Goal: Task Accomplishment & Management: Manage account settings

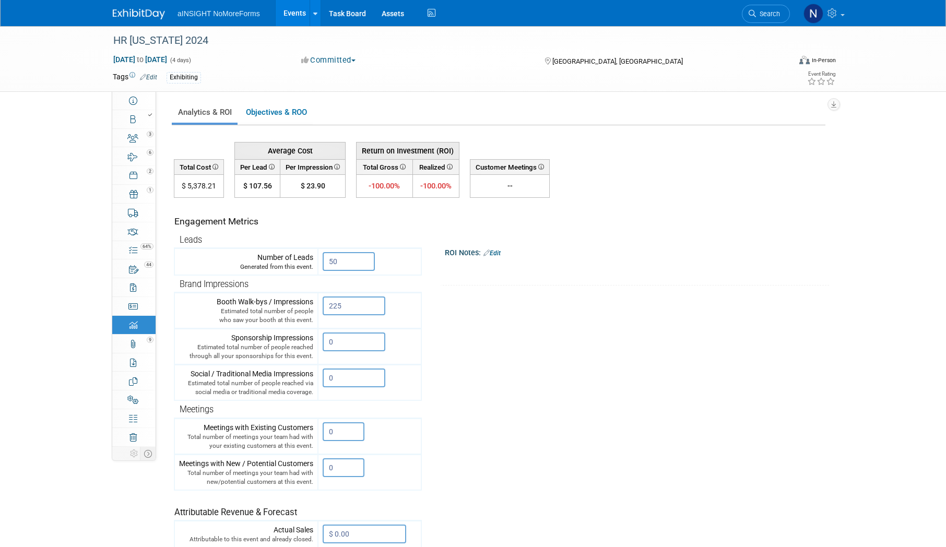
click at [291, 4] on link "Events" at bounding box center [295, 13] width 38 height 26
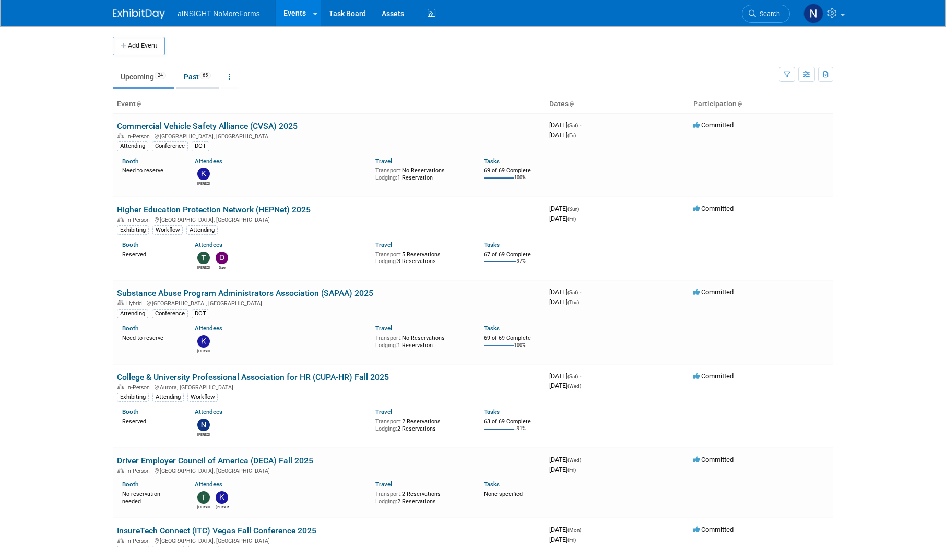
click at [189, 80] on link "Past 65" at bounding box center [197, 77] width 43 height 20
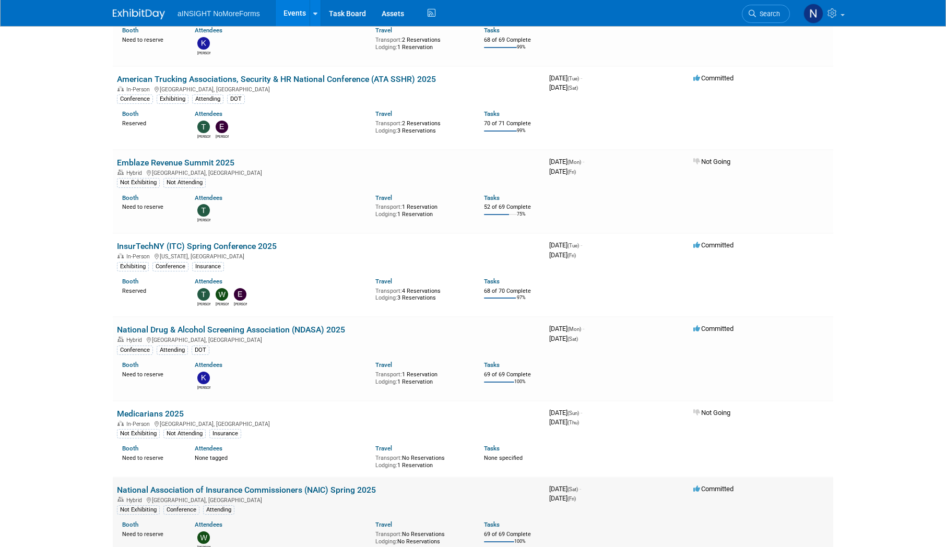
scroll to position [731, 0]
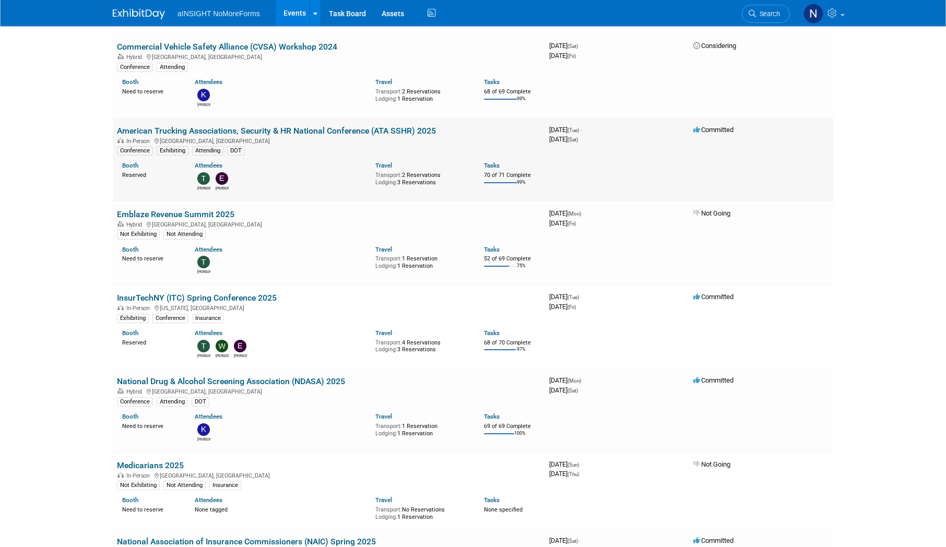
click at [351, 131] on link "American Trucking Associations, Security & HR National Conference (ATA SSHR) 20…" at bounding box center [276, 131] width 319 height 10
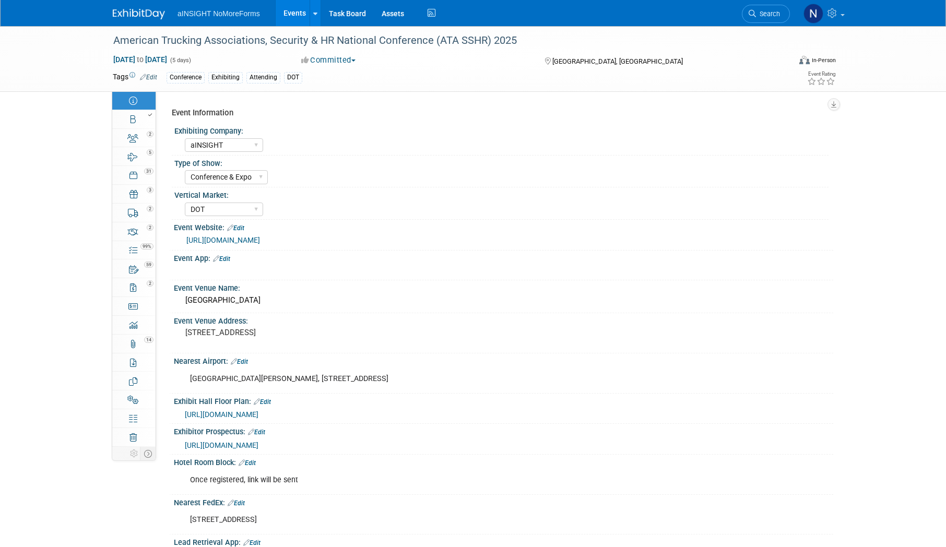
select select "aINSIGHT"
select select "Conference & Expo"
select select "DOT"
select select "Full Access"
select select "No"
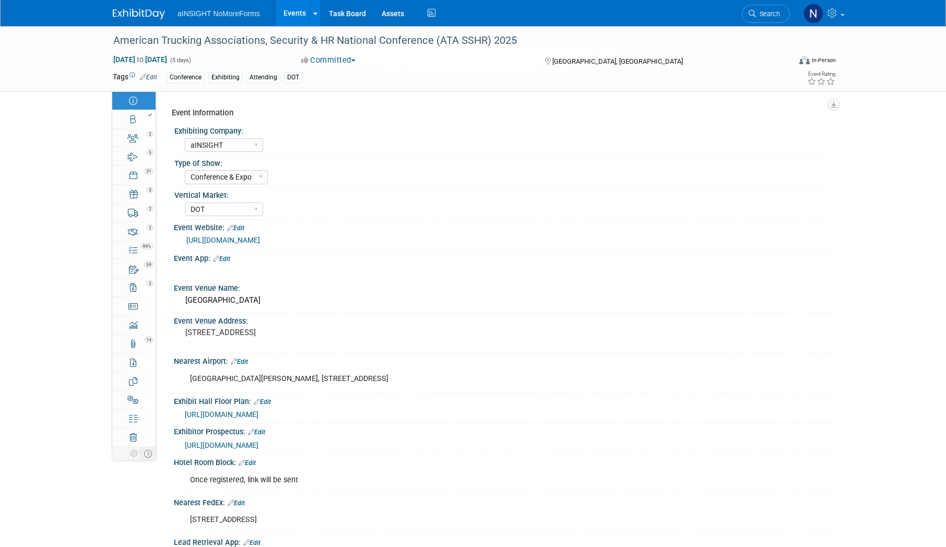
select select "Yes"
select select "No"
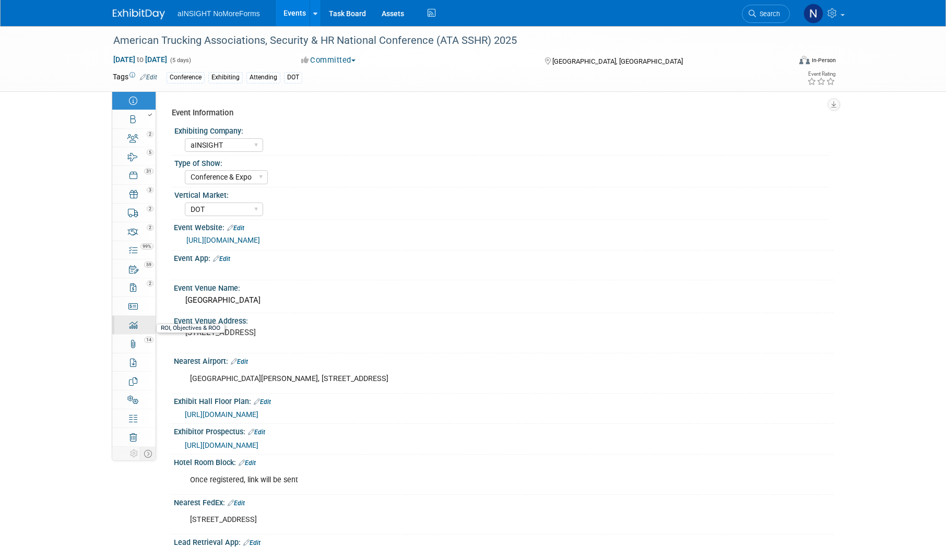
click at [129, 327] on icon at bounding box center [133, 325] width 8 height 8
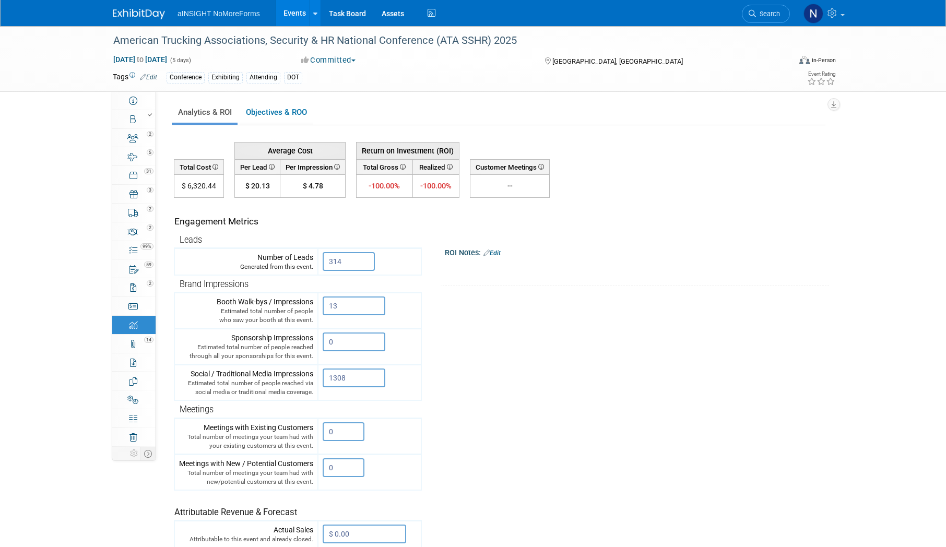
click at [288, 15] on link "Events" at bounding box center [295, 13] width 38 height 26
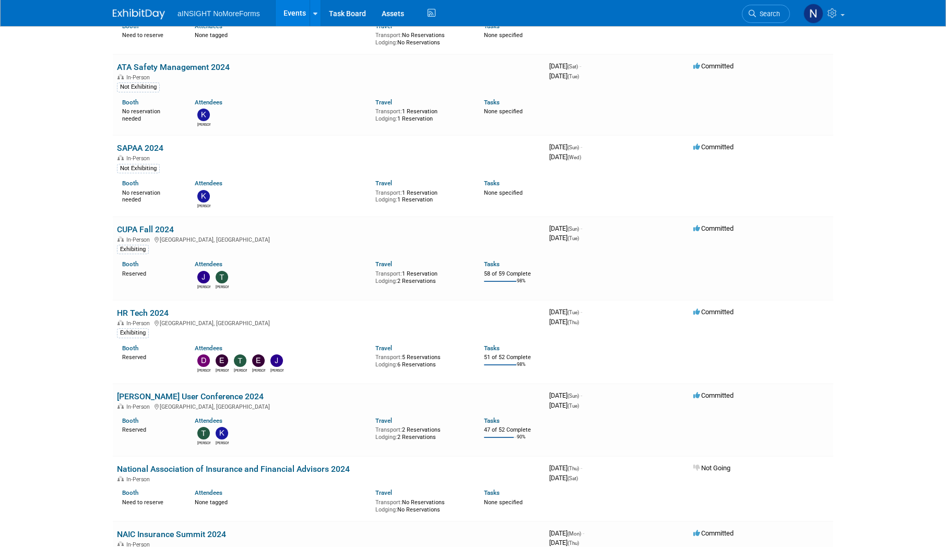
scroll to position [2036, 0]
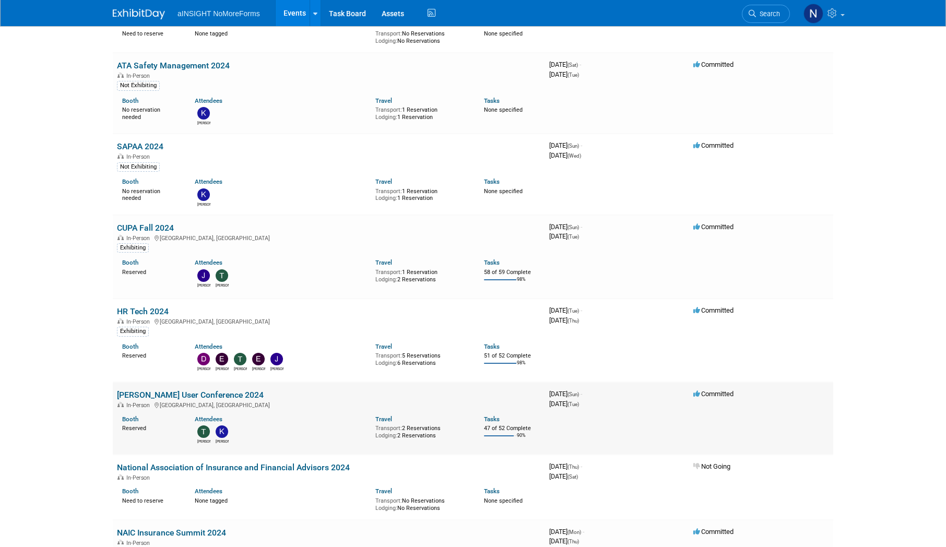
click at [204, 392] on link "[PERSON_NAME] User Conference 2024" at bounding box center [190, 395] width 147 height 10
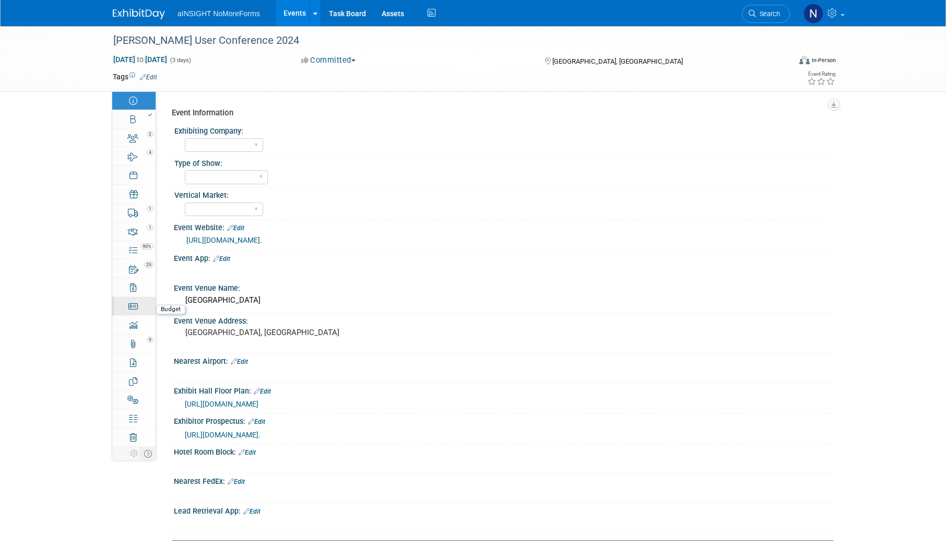
click at [140, 306] on link "Budget" at bounding box center [133, 306] width 43 height 18
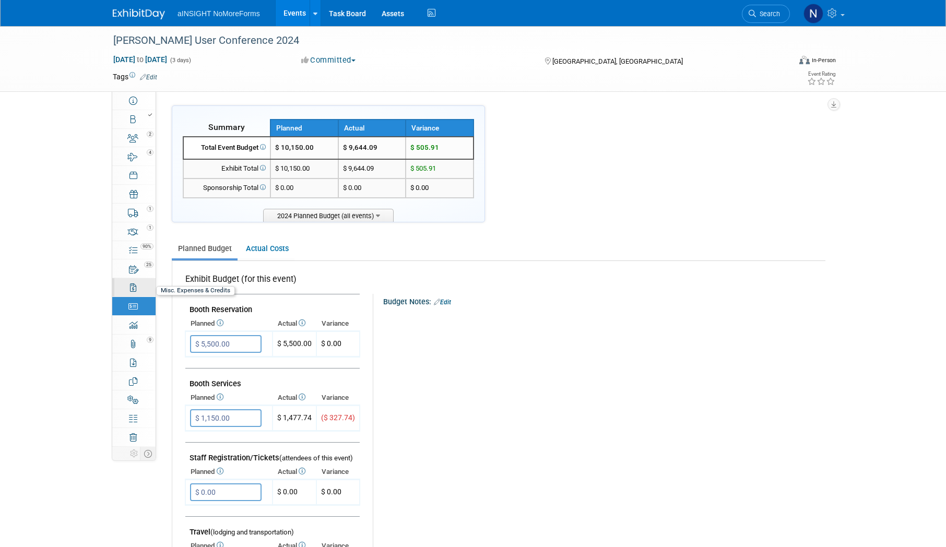
click at [141, 285] on div "0" at bounding box center [137, 282] width 35 height 7
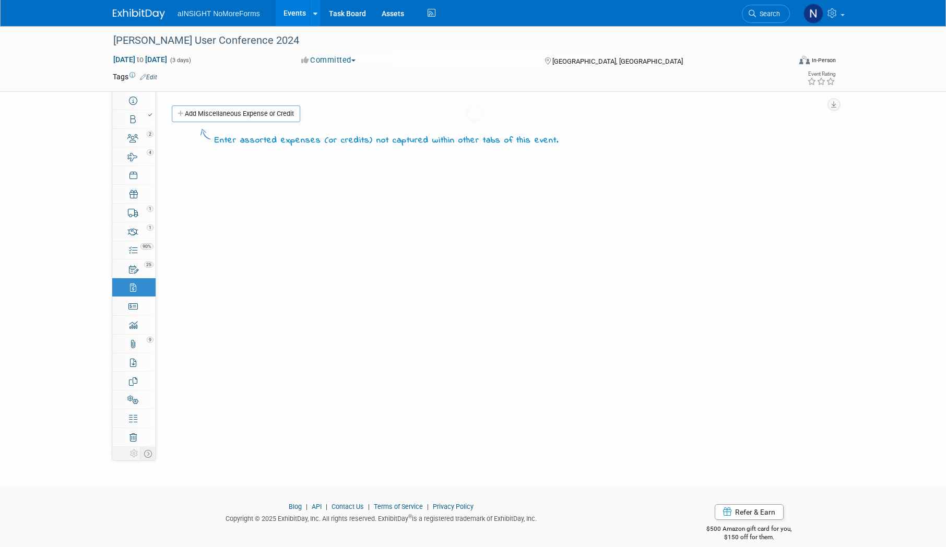
click at [141, 328] on link "0 ROI, Objectives & ROO 0" at bounding box center [133, 325] width 43 height 18
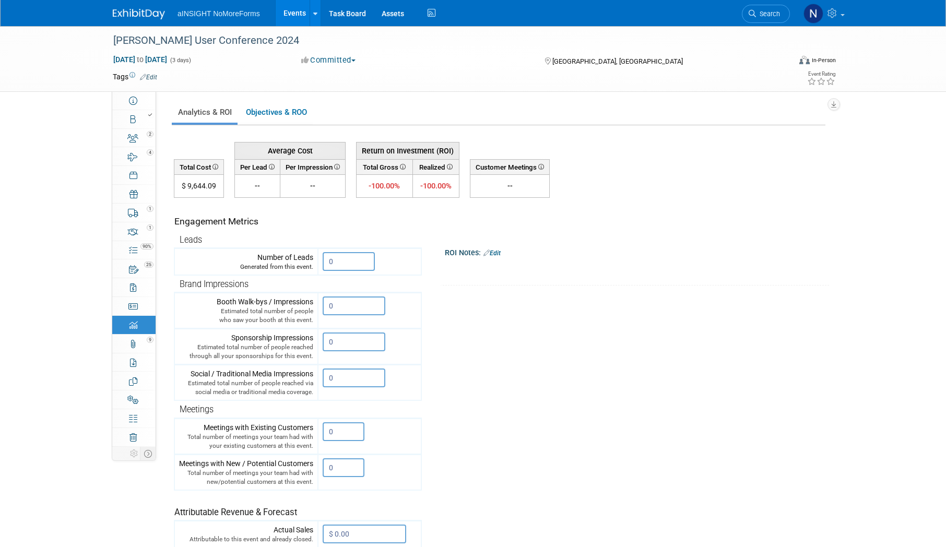
click at [293, 17] on link "Events" at bounding box center [295, 13] width 38 height 26
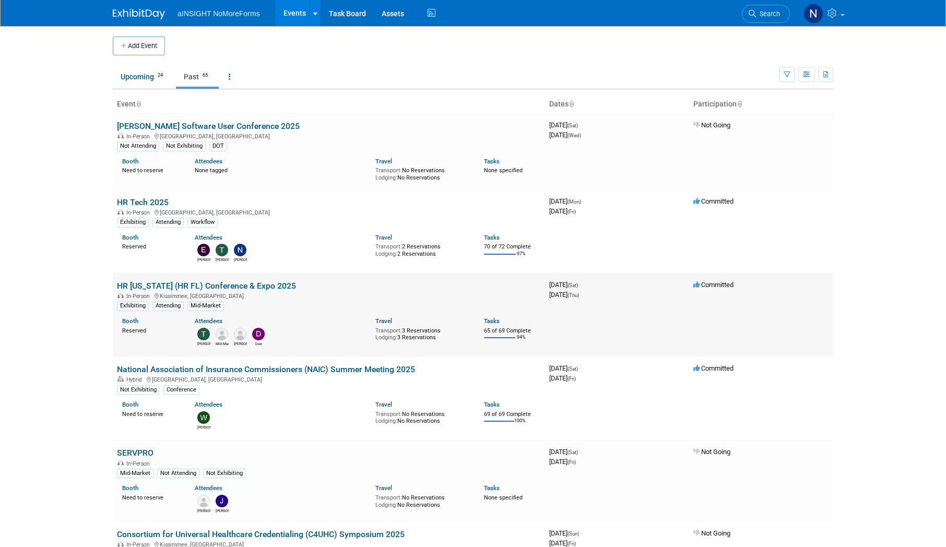
click at [233, 286] on link "HR [US_STATE] (HR FL) Conference & Expo 2025" at bounding box center [206, 286] width 179 height 10
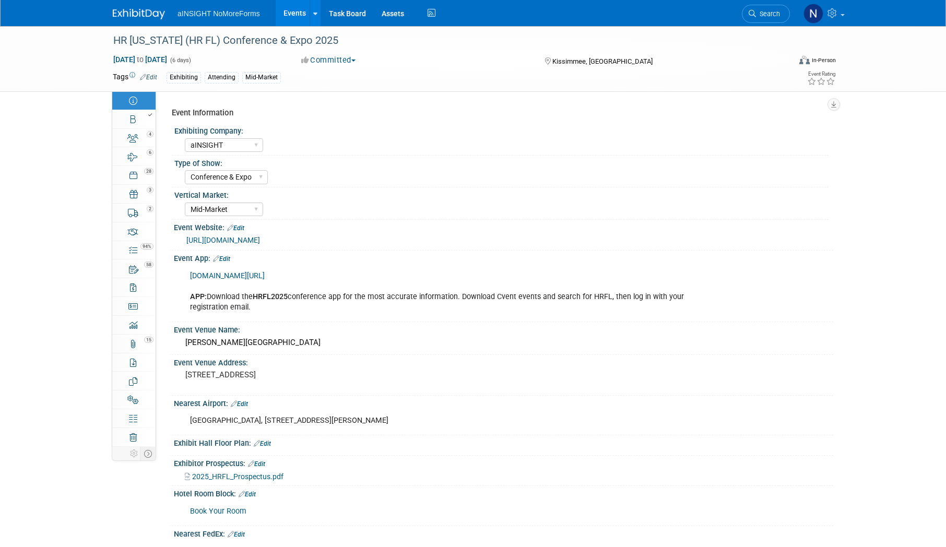
select select "aINSIGHT"
select select "Conference & Expo"
select select "Mid-Market"
select select "Full Access"
select select "Yes"
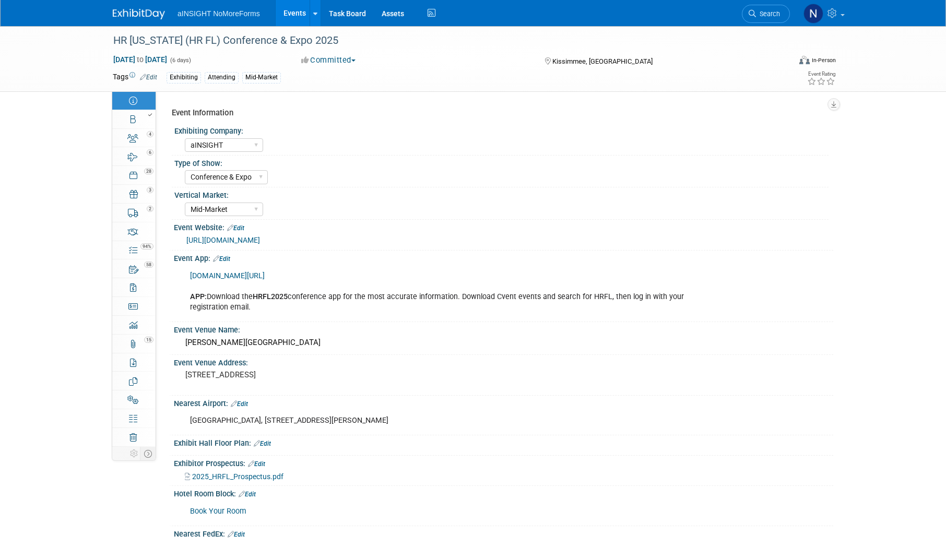
select select "No"
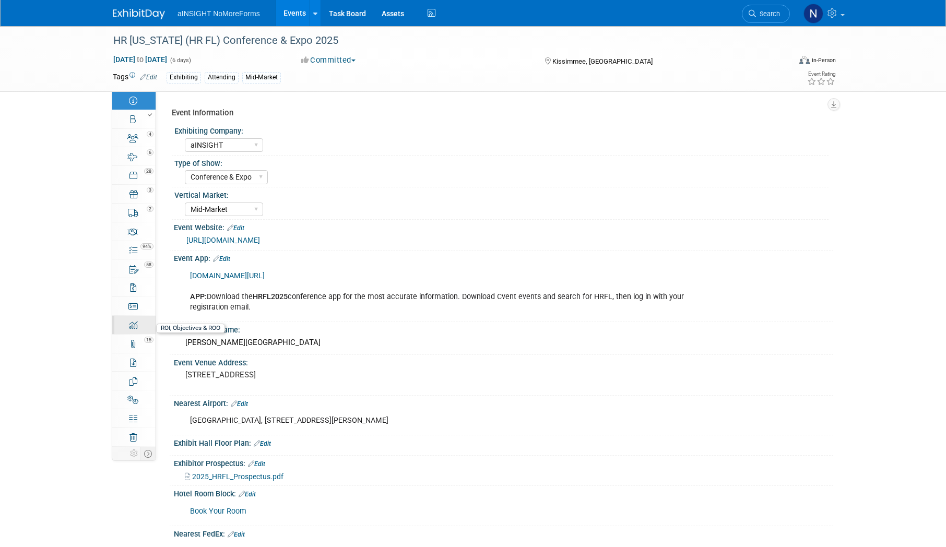
click at [132, 326] on icon at bounding box center [133, 325] width 8 height 8
